Goal: Find contact information: Find contact information

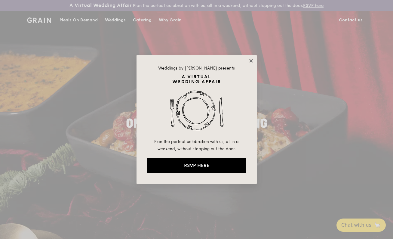
click at [251, 61] on icon at bounding box center [250, 60] width 3 height 3
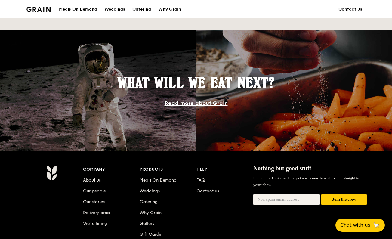
scroll to position [501, 0]
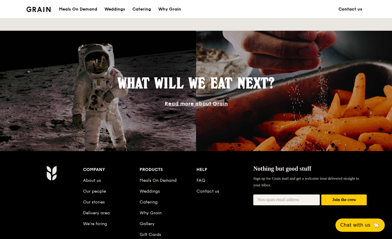
click at [357, 8] on link "Contact us" at bounding box center [349, 9] width 31 height 18
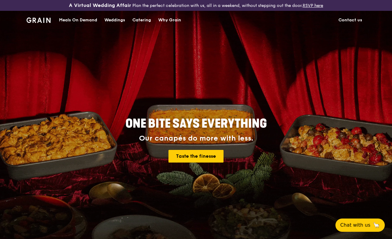
click at [355, 17] on link "Contact us" at bounding box center [349, 20] width 31 height 18
